Goal: Information Seeking & Learning: Learn about a topic

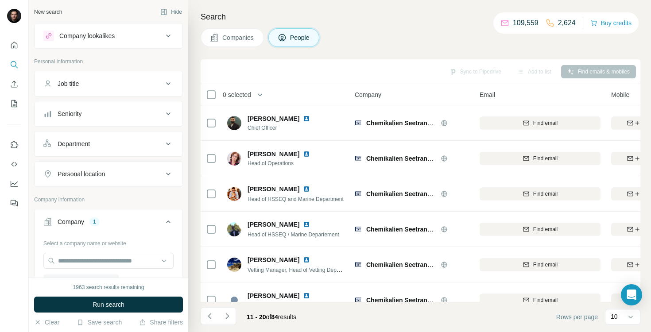
scroll to position [158, 0]
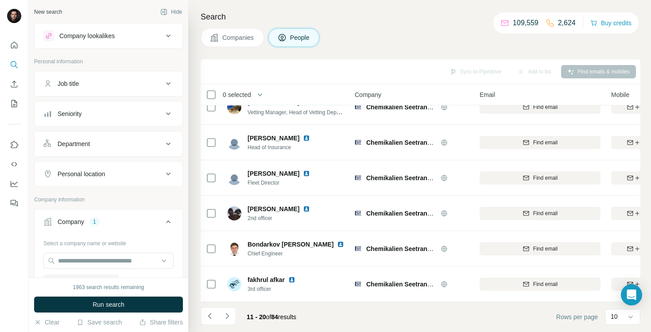
click at [247, 54] on div "Search Companies People Sync to Pipedrive Add to list Find emails & mobiles 0 s…" at bounding box center [419, 166] width 462 height 332
click at [241, 40] on span "Companies" at bounding box center [238, 37] width 32 height 9
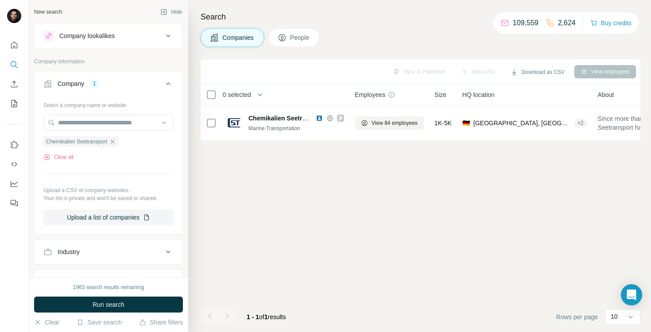
scroll to position [0, 0]
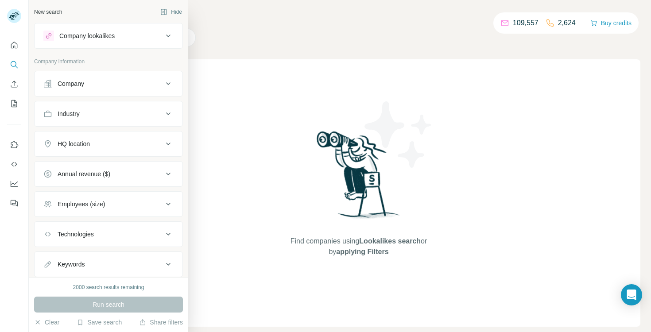
click at [61, 84] on div "Company" at bounding box center [71, 83] width 27 height 9
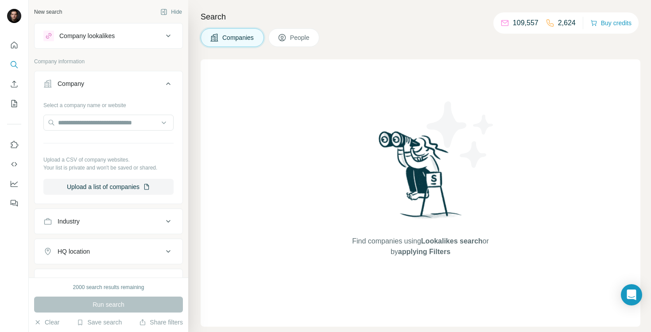
click at [77, 112] on div "Select a company name or website Upload a CSV of company websites. Your list is…" at bounding box center [108, 146] width 130 height 97
click at [82, 122] on input "text" at bounding box center [108, 123] width 130 height 16
paste input "**********"
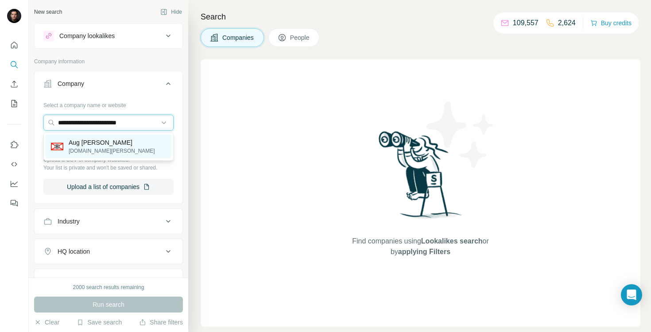
type input "**********"
click at [94, 144] on p "Aug Bolten" at bounding box center [112, 142] width 86 height 9
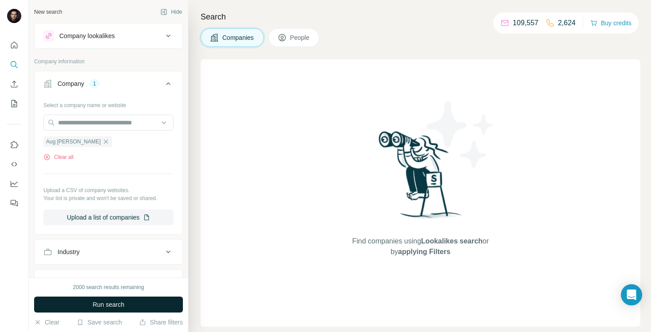
click at [97, 302] on span "Run search" at bounding box center [108, 304] width 32 height 9
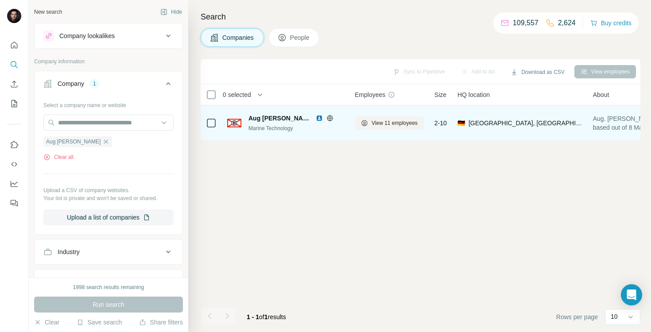
click at [316, 116] on img at bounding box center [319, 118] width 7 height 7
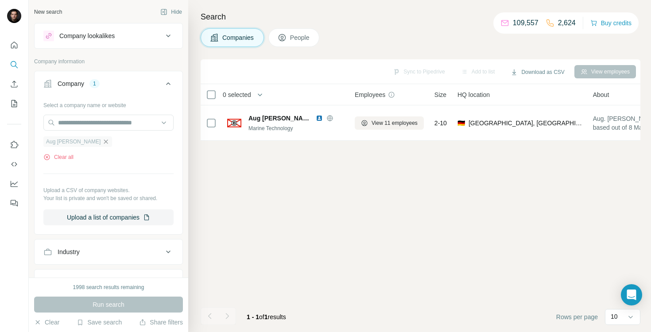
click at [102, 142] on icon "button" at bounding box center [105, 141] width 7 height 7
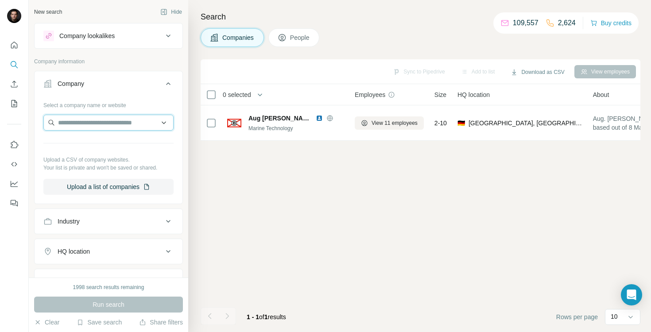
click at [81, 127] on input "text" at bounding box center [108, 123] width 130 height 16
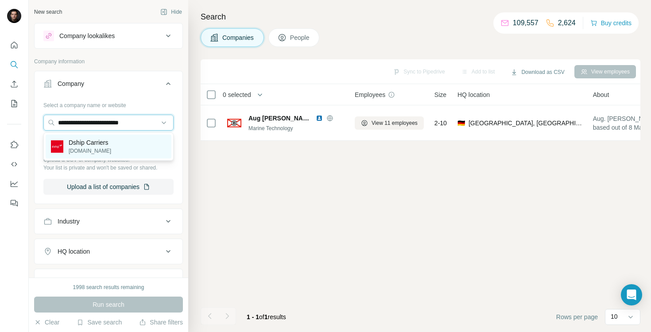
type input "**********"
click at [91, 140] on p "Dship Carriers" at bounding box center [90, 142] width 42 height 9
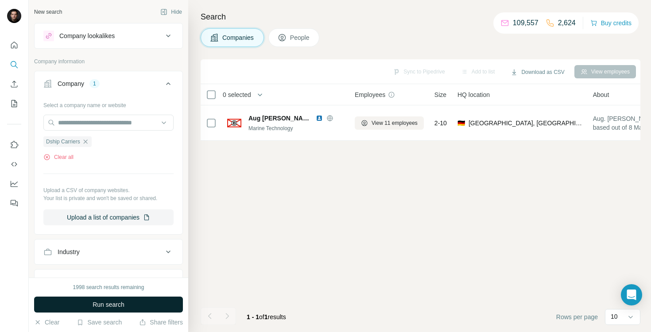
click at [102, 308] on span "Run search" at bounding box center [108, 304] width 32 height 9
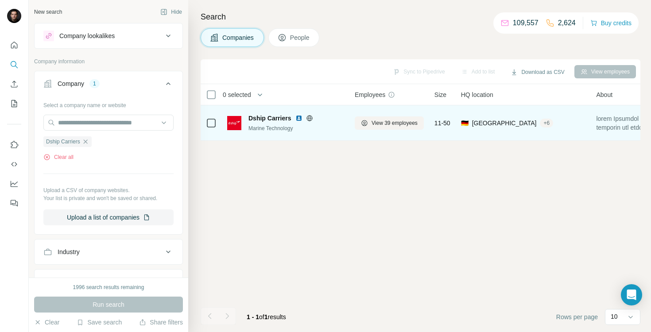
click at [297, 119] on img at bounding box center [298, 118] width 7 height 7
click at [380, 127] on span "View 39 employees" at bounding box center [394, 123] width 46 height 8
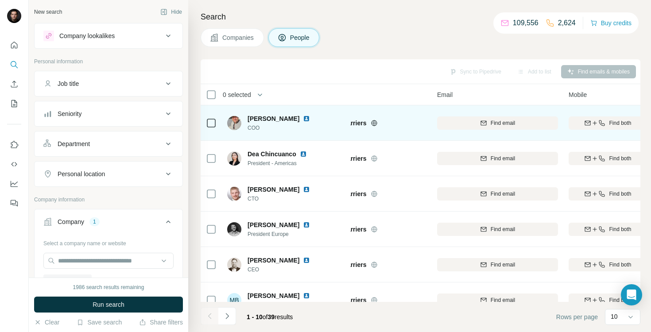
scroll to position [0, 43]
click at [598, 125] on icon "button" at bounding box center [600, 122] width 7 height 7
click at [305, 118] on img at bounding box center [306, 118] width 7 height 7
